Goal: Transaction & Acquisition: Purchase product/service

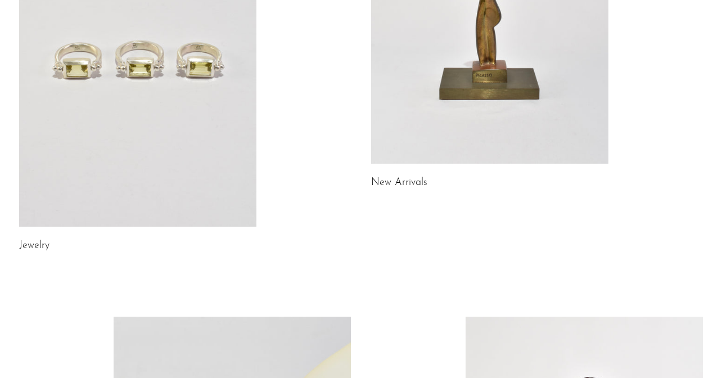
scroll to position [319, 0]
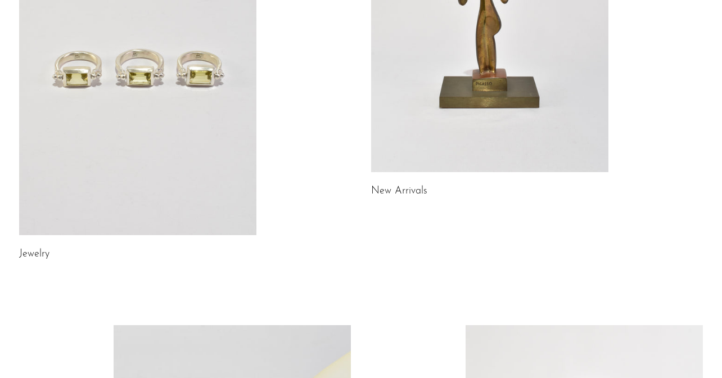
scroll to position [188, 0]
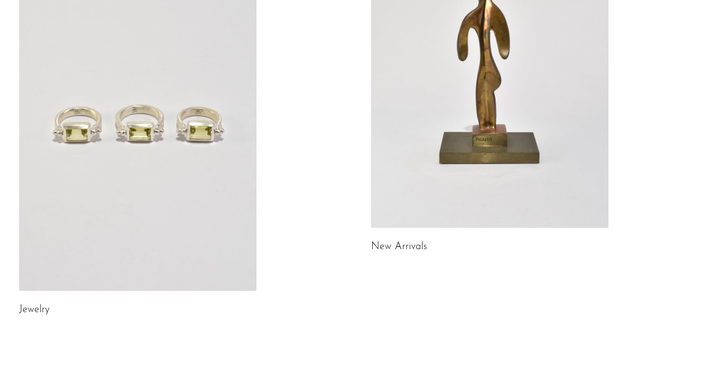
click at [497, 90] on link at bounding box center [489, 61] width 237 height 332
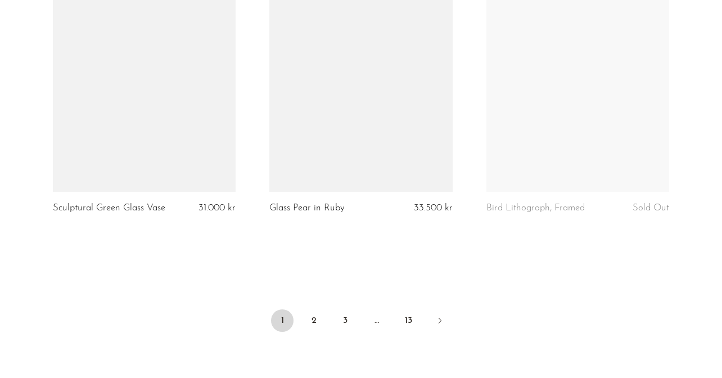
scroll to position [3613, 0]
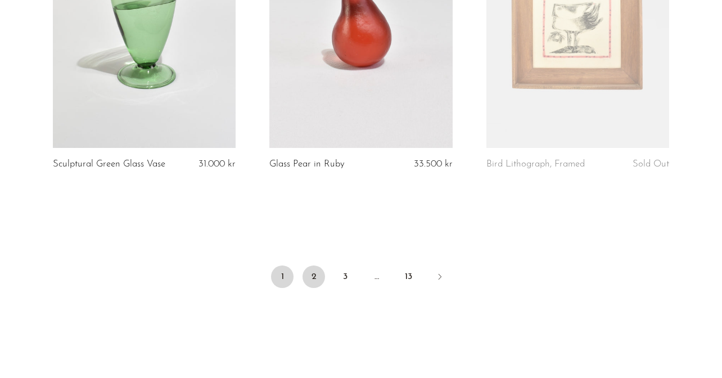
click at [317, 278] on link "2" at bounding box center [313, 276] width 22 height 22
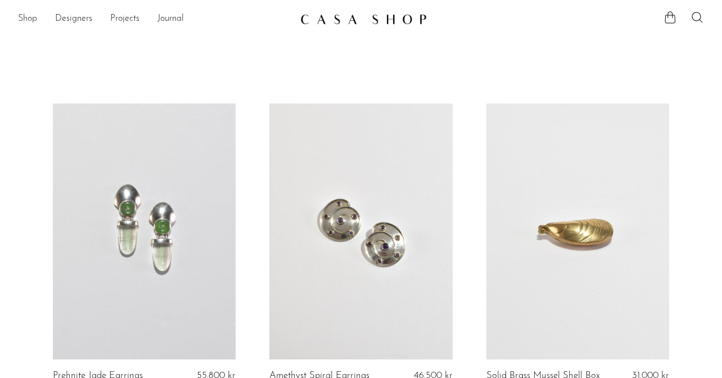
click at [33, 20] on link "Shop" at bounding box center [27, 19] width 19 height 15
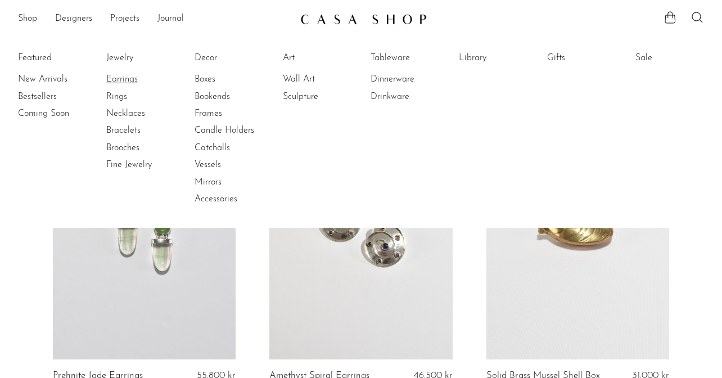
click at [125, 79] on link "Earrings" at bounding box center [148, 79] width 84 height 12
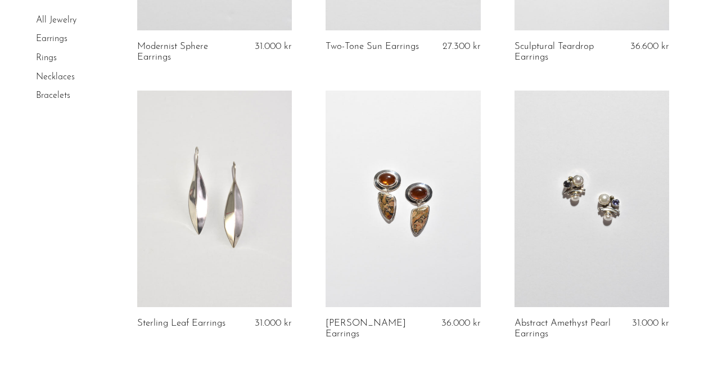
scroll to position [3296, 0]
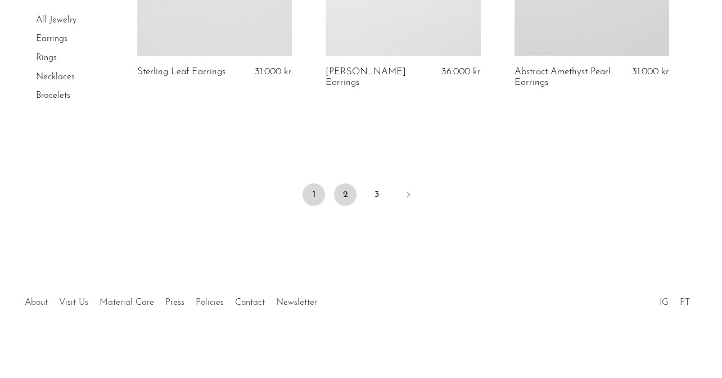
click at [345, 192] on link "2" at bounding box center [345, 194] width 22 height 22
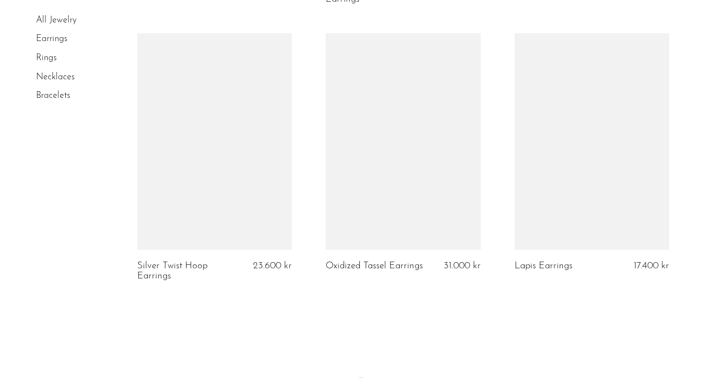
scroll to position [3241, 0]
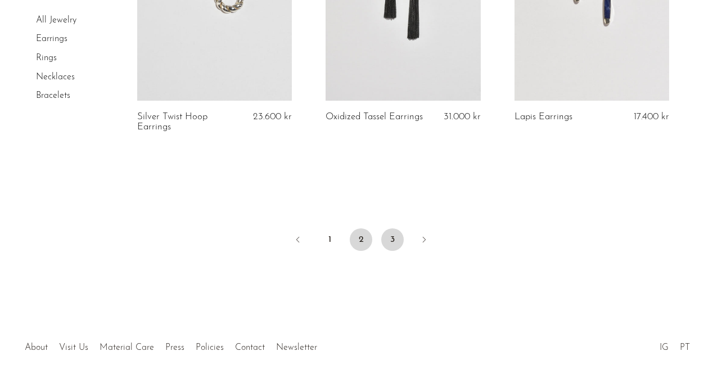
click at [394, 241] on link "3" at bounding box center [392, 239] width 22 height 22
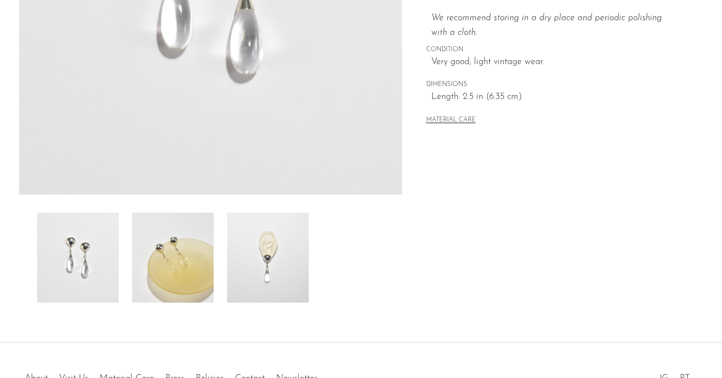
scroll to position [292, 0]
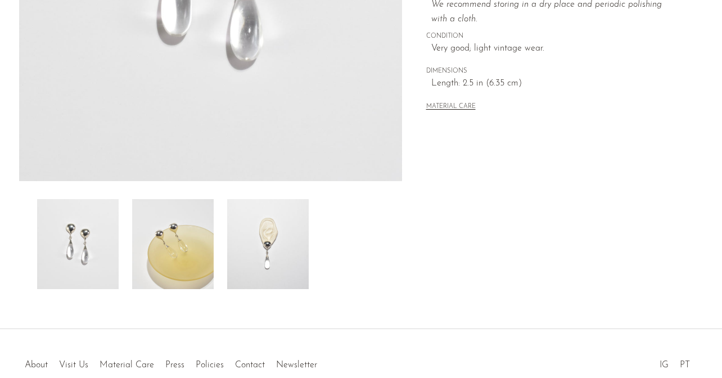
click at [273, 268] on img at bounding box center [267, 244] width 81 height 90
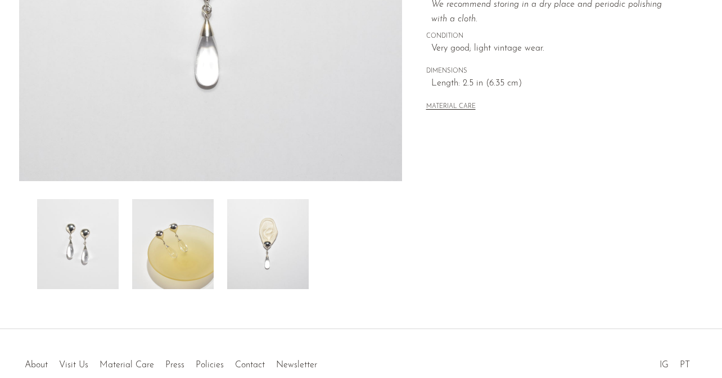
click at [191, 269] on img at bounding box center [172, 244] width 81 height 90
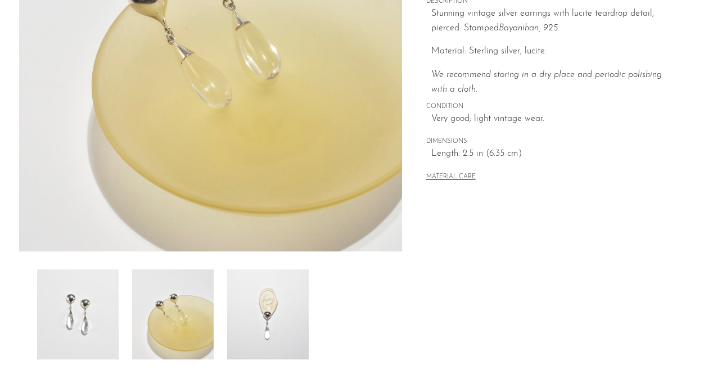
scroll to position [225, 0]
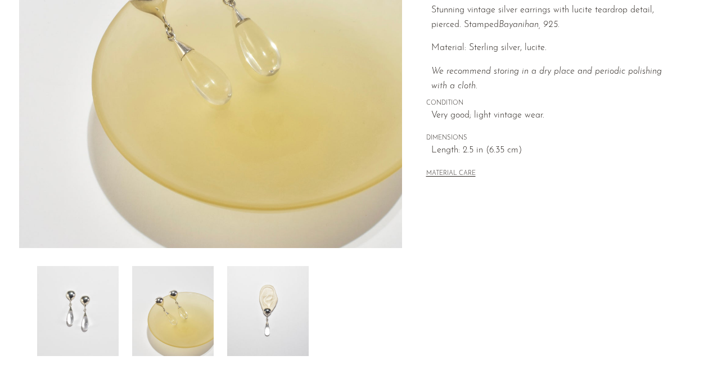
click at [87, 315] on img at bounding box center [77, 311] width 81 height 90
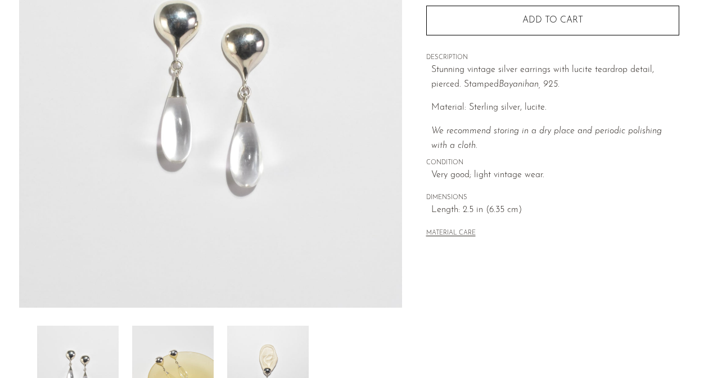
scroll to position [101, 0]
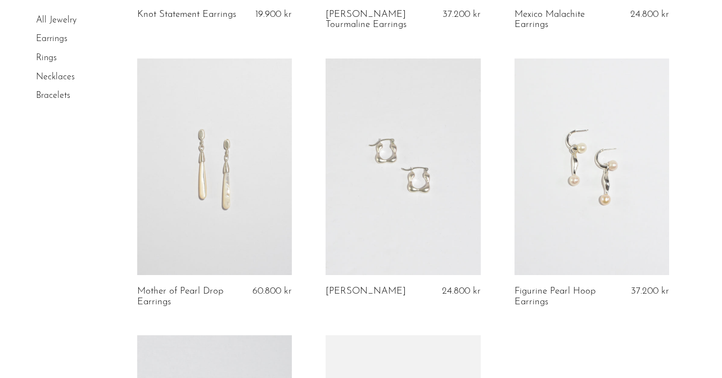
scroll to position [1145, 0]
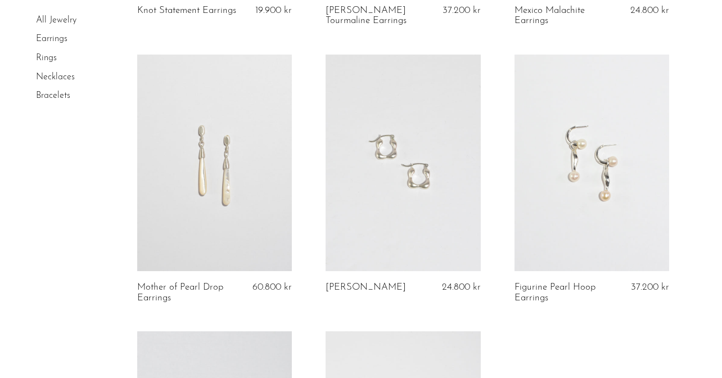
click at [251, 180] on link at bounding box center [214, 163] width 155 height 216
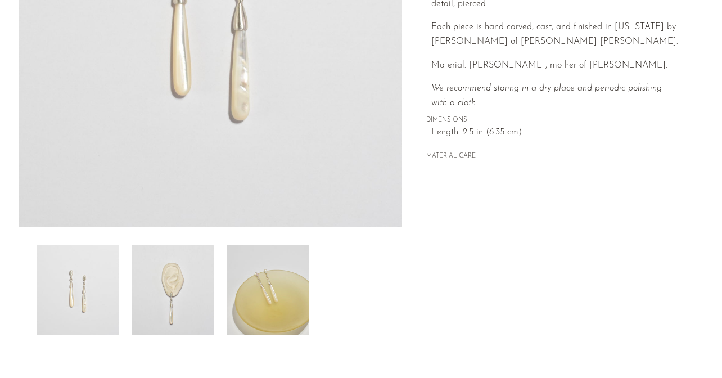
scroll to position [247, 0]
click at [262, 300] on img at bounding box center [267, 289] width 81 height 90
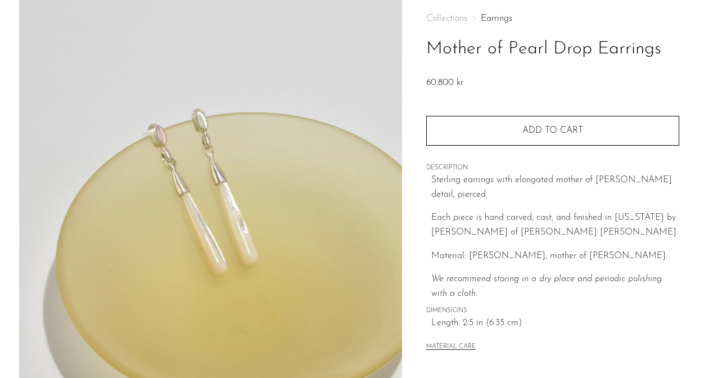
scroll to position [354, 0]
